Goal: Task Accomplishment & Management: Use online tool/utility

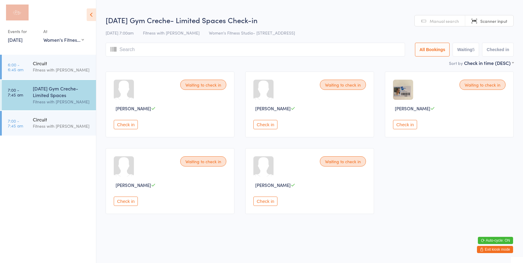
select select "0"
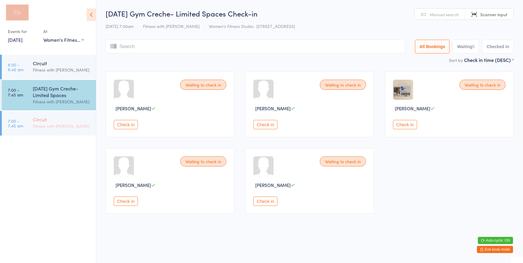
click at [39, 126] on div "Fitness with [PERSON_NAME]" at bounding box center [62, 126] width 58 height 7
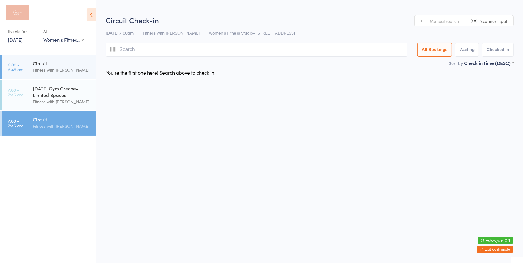
click at [443, 19] on span "Manual search" at bounding box center [444, 21] width 29 height 6
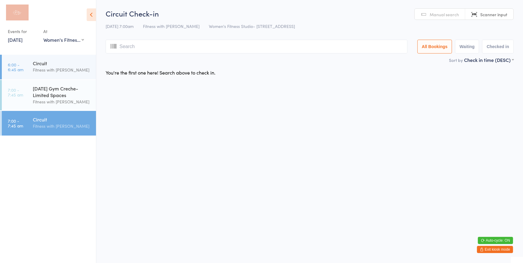
click at [501, 253] on html "You have now entered Kiosk Mode. Members will be able to check themselves in us…" at bounding box center [261, 131] width 523 height 263
click at [500, 251] on button "Exit kiosk mode" at bounding box center [495, 249] width 36 height 7
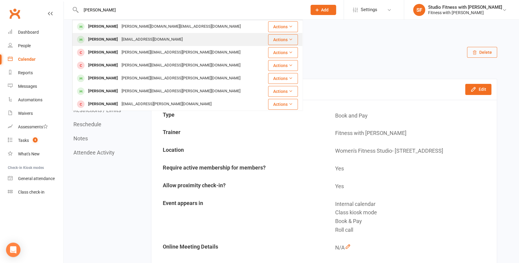
type input "alex dana"
click at [155, 40] on div "sabretiger009@gmail.com" at bounding box center [152, 39] width 65 height 9
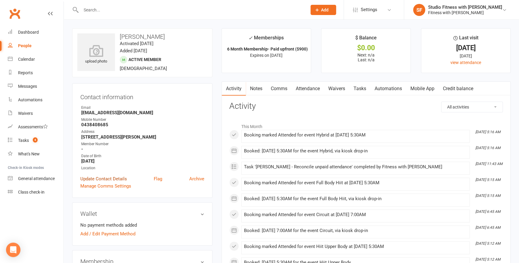
click at [87, 179] on link "Update Contact Details" at bounding box center [103, 178] width 47 height 7
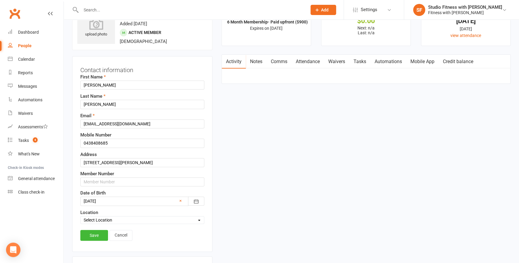
scroll to position [28, 0]
click at [88, 181] on input "text" at bounding box center [142, 181] width 124 height 9
type input "16547"
click at [100, 235] on link "Save" at bounding box center [94, 234] width 28 height 11
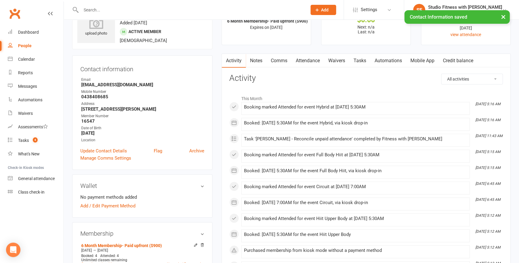
click at [427, 62] on link "Mobile App" at bounding box center [422, 61] width 33 height 14
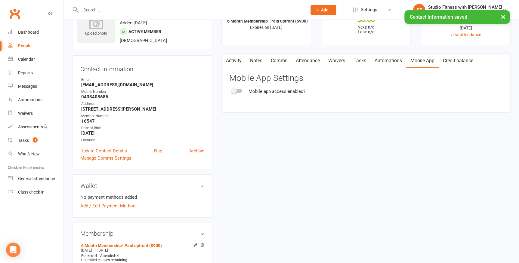
click at [235, 91] on span at bounding box center [234, 91] width 6 height 6
click at [232, 90] on input "checkbox" at bounding box center [232, 90] width 0 height 0
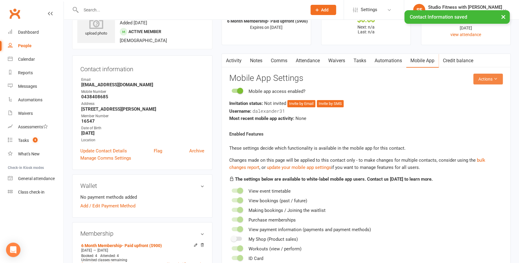
click at [495, 77] on icon at bounding box center [496, 79] width 4 height 4
click at [482, 91] on link "Send invitation email" at bounding box center [469, 93] width 60 height 12
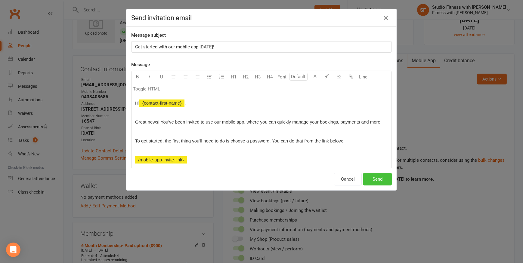
click at [381, 178] on button "Send" at bounding box center [377, 179] width 29 height 13
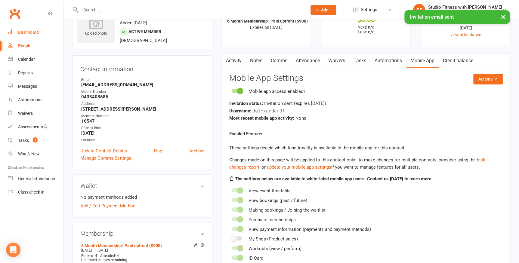
click at [20, 37] on link "Dashboard" at bounding box center [36, 33] width 56 height 14
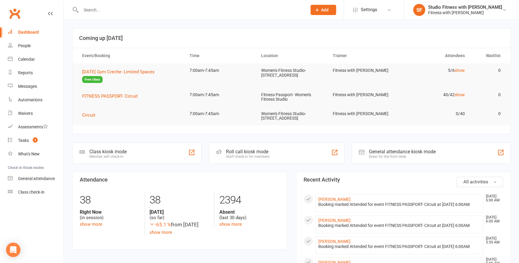
click at [102, 154] on div "Class kiosk mode" at bounding box center [107, 152] width 37 height 6
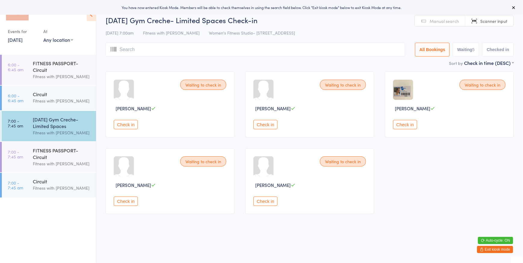
click at [56, 42] on select "Any location Women's Fitness Studio- 14 Madden Street, Aitkenvale Fitness Passp…" at bounding box center [58, 39] width 30 height 7
select select "0"
click at [43, 36] on select "Any location Women's Fitness Studio- 14 Madden Street, Aitkenvale Fitness Passp…" at bounding box center [58, 39] width 30 height 7
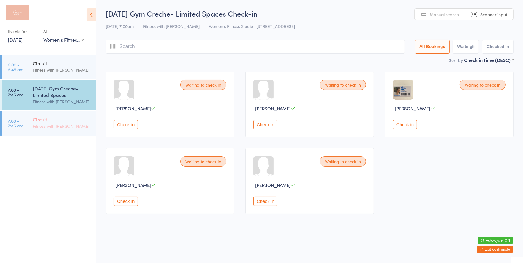
click at [25, 126] on link "7:00 - 7:45 am Circuit Fitness with [PERSON_NAME]" at bounding box center [49, 123] width 94 height 25
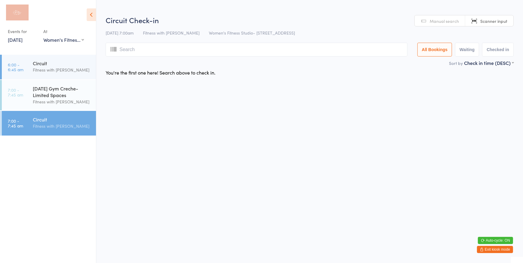
click at [444, 25] on link "Manual search" at bounding box center [440, 20] width 51 height 11
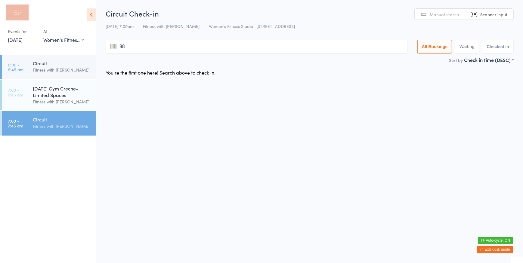
type input "983"
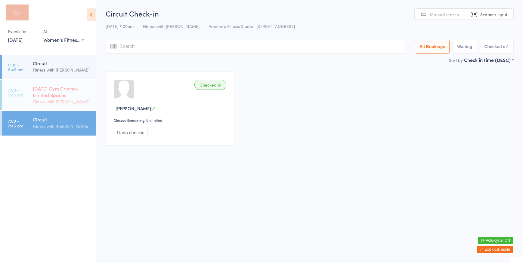
click at [40, 98] on div "[DATE] Gym Creche- Limited Spaces" at bounding box center [62, 91] width 58 height 13
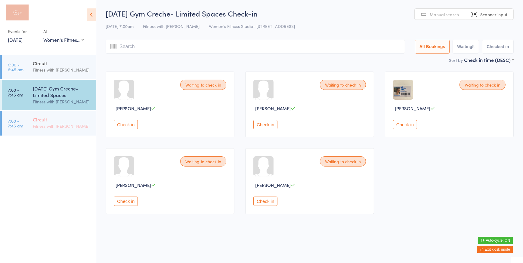
click at [43, 124] on div "Fitness with [PERSON_NAME]" at bounding box center [62, 126] width 58 height 7
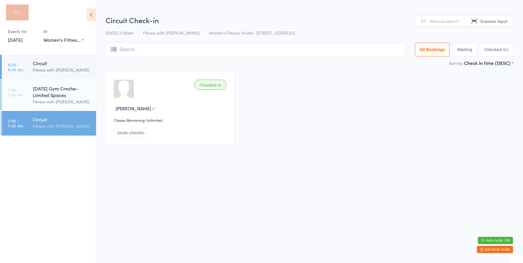
click at [438, 18] on span "Manual search" at bounding box center [444, 21] width 29 height 6
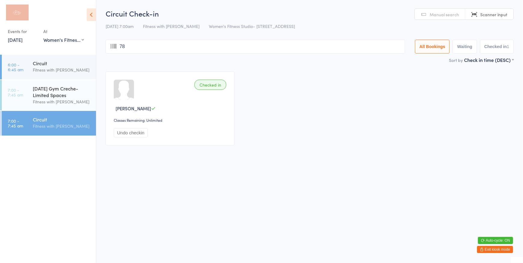
type input "787"
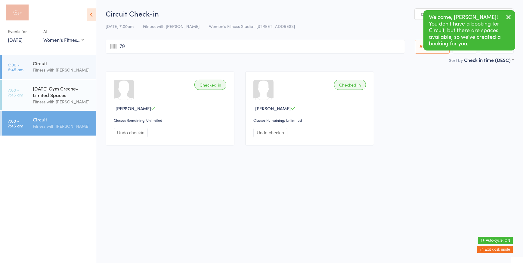
type input "796"
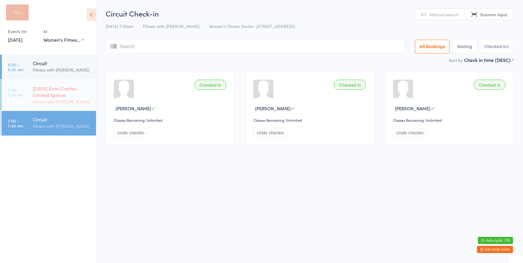
click at [56, 104] on div "Fitness with [PERSON_NAME]" at bounding box center [62, 101] width 58 height 7
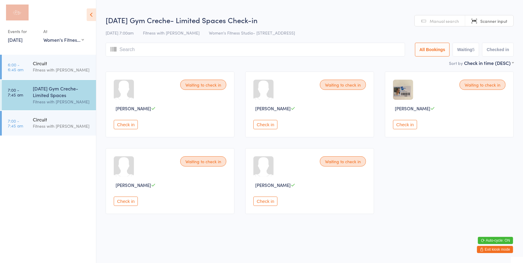
click at [130, 205] on button "Check in" at bounding box center [126, 201] width 24 height 9
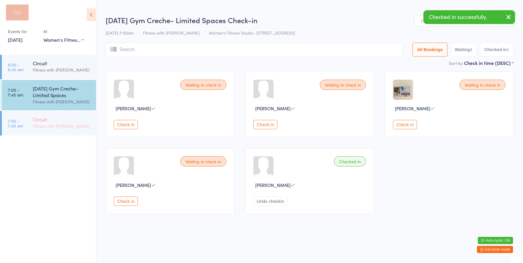
click at [45, 119] on div "Circuit" at bounding box center [62, 119] width 58 height 7
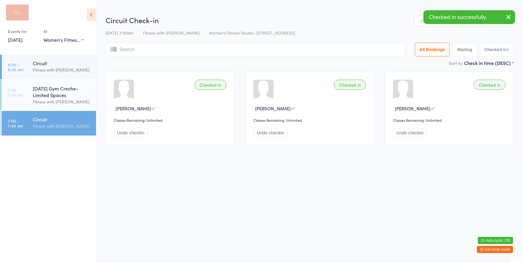
click at [422, 22] on link "Manual search" at bounding box center [440, 20] width 51 height 11
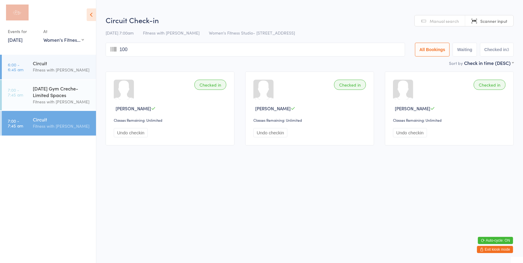
type input "1002"
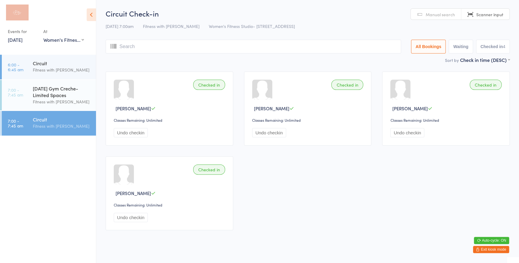
click at [443, 11] on span "Manual search" at bounding box center [440, 14] width 29 height 6
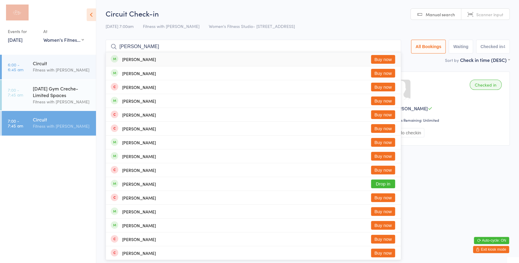
type input "ryan kh"
click at [377, 62] on button "Buy now" at bounding box center [383, 59] width 24 height 9
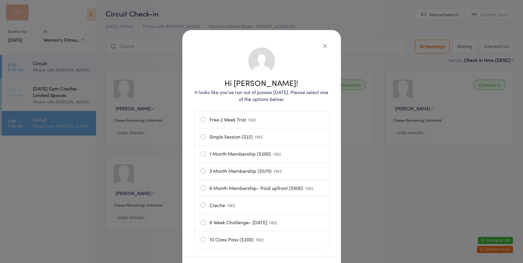
click at [214, 138] on label "Single Session ($22) FREE" at bounding box center [262, 137] width 122 height 17
click at [0, 0] on input "Single Session ($22) FREE" at bounding box center [0, 0] width 0 height 0
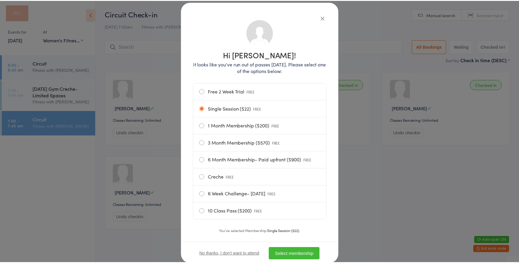
scroll to position [46, 0]
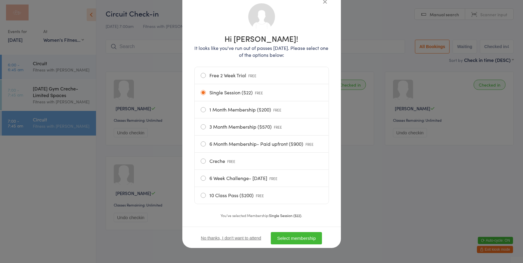
click at [306, 244] on button "Select membership" at bounding box center [296, 238] width 51 height 12
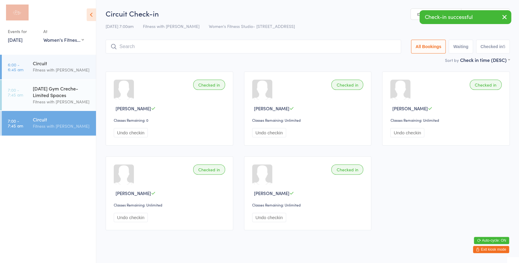
click at [417, 12] on link "Manual search" at bounding box center [436, 14] width 51 height 11
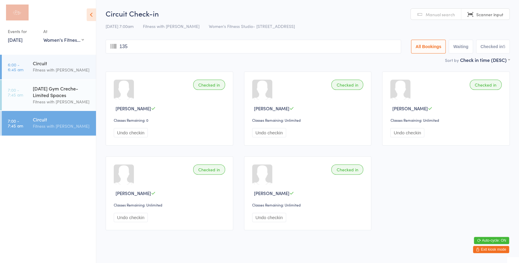
type input "1358"
type input "3017"
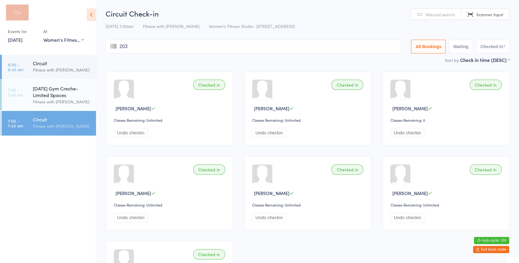
type input "2031"
click at [56, 89] on div "[DATE] Gym Creche- Limited Spaces" at bounding box center [62, 91] width 58 height 13
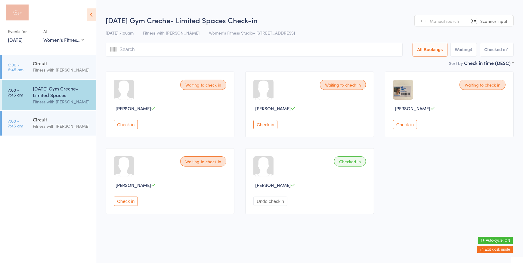
click at [403, 124] on button "Check in" at bounding box center [405, 124] width 24 height 9
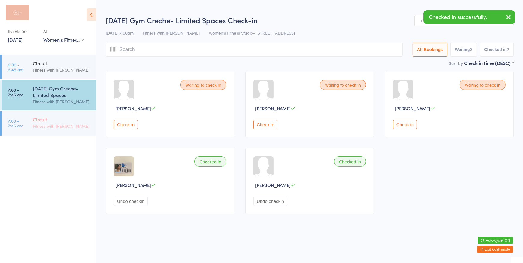
click at [54, 115] on div "Circuit Fitness with Zoe" at bounding box center [64, 123] width 63 height 24
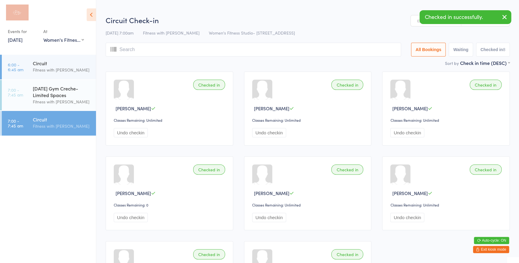
click at [413, 22] on link "Manual search" at bounding box center [436, 20] width 51 height 11
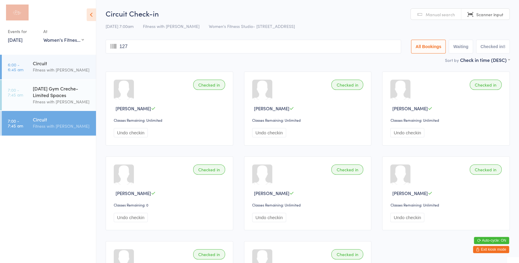
type input "1276"
type input "2591"
type input "1368"
type input "1207"
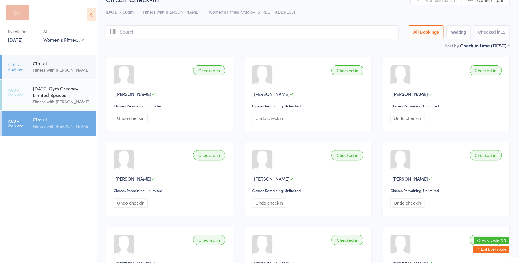
scroll to position [27, 0]
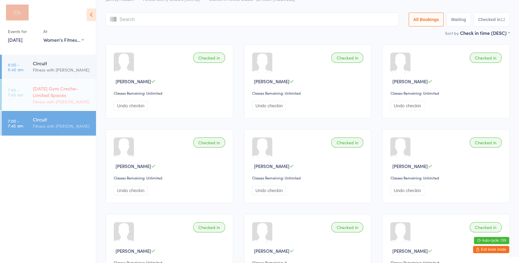
click at [37, 88] on div "[DATE] Gym Creche- Limited Spaces" at bounding box center [62, 91] width 58 height 13
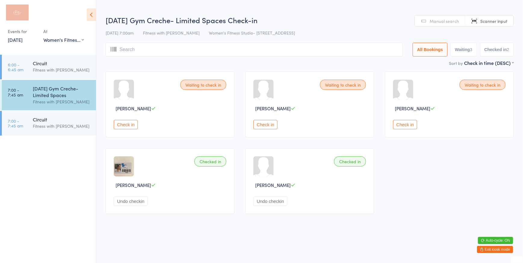
click at [268, 123] on button "Check in" at bounding box center [265, 124] width 24 height 9
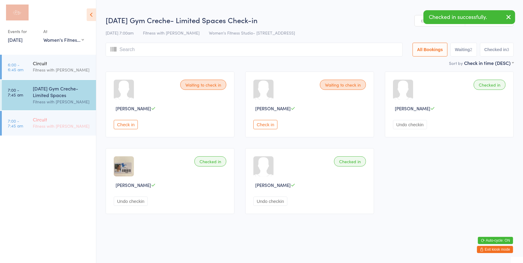
click at [50, 126] on div "Fitness with [PERSON_NAME]" at bounding box center [62, 126] width 58 height 7
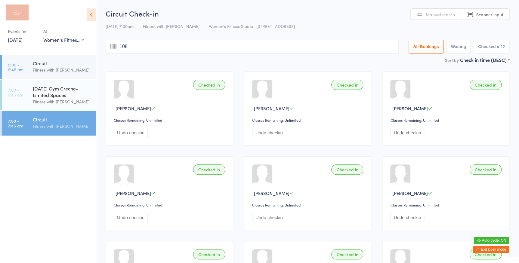
type input "1080"
type input "1008"
click at [74, 87] on div "[DATE] Gym Creche- Limited Spaces" at bounding box center [62, 91] width 58 height 13
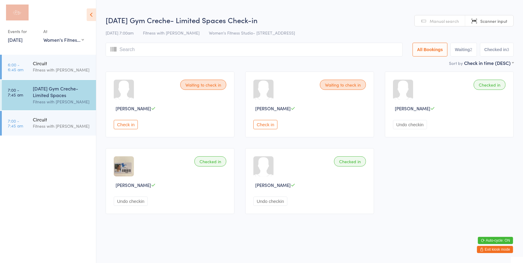
click at [275, 123] on button "Check in" at bounding box center [265, 124] width 24 height 9
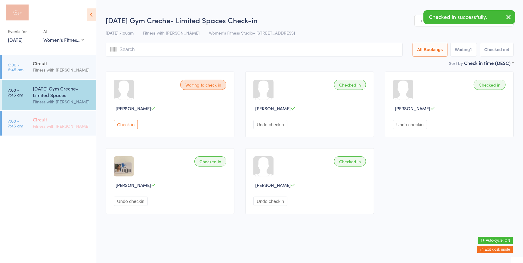
click at [58, 116] on div "Circuit" at bounding box center [62, 119] width 58 height 7
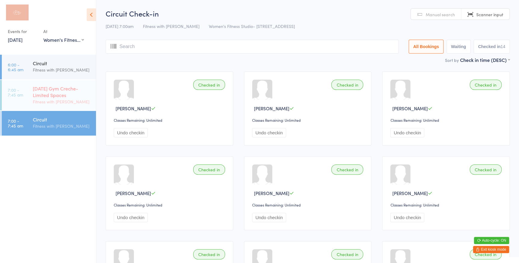
click at [62, 93] on div "[DATE] Gym Creche- Limited Spaces" at bounding box center [62, 91] width 58 height 13
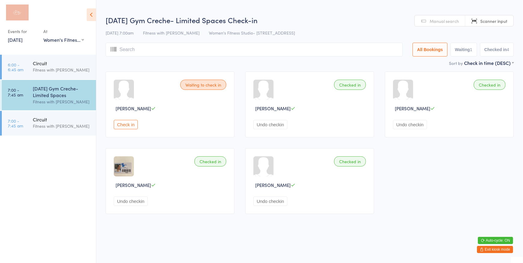
click at [125, 125] on button "Check in" at bounding box center [126, 124] width 24 height 9
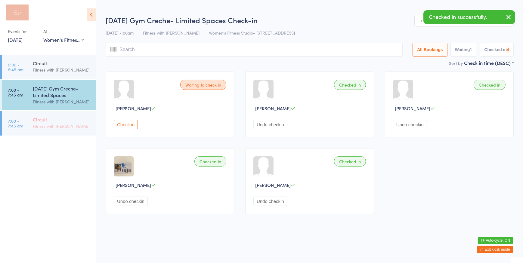
click at [46, 131] on div "Circuit Fitness with Zoe" at bounding box center [64, 123] width 63 height 24
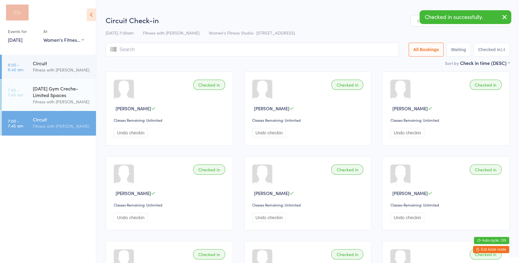
click at [130, 45] on input "search" at bounding box center [252, 50] width 293 height 14
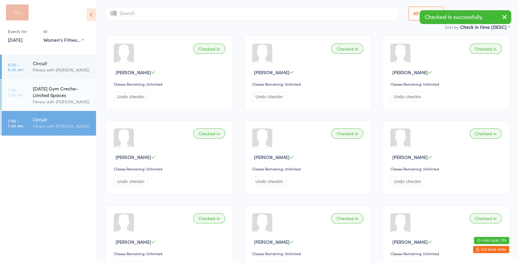
scroll to position [43, 0]
